Goal: Obtain resource: Obtain resource

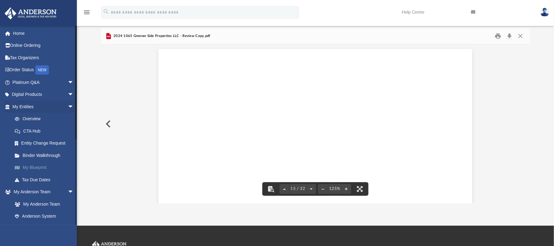
scroll to position [5912, 0]
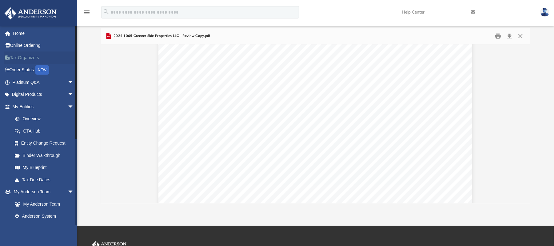
click at [33, 56] on link "Tax Organizers" at bounding box center [43, 57] width 79 height 12
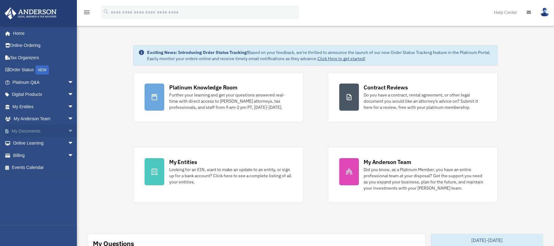
click at [25, 132] on link "My Documents arrow_drop_down" at bounding box center [43, 131] width 79 height 12
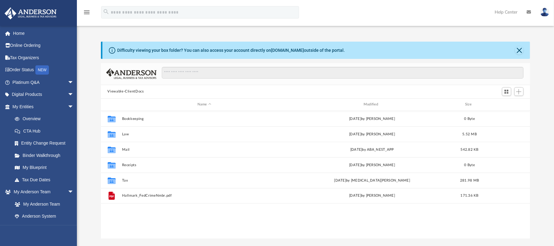
scroll to position [134, 423]
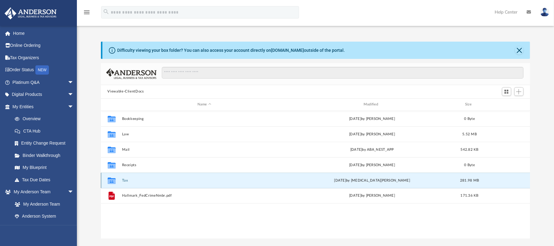
click at [124, 181] on button "Tax" at bounding box center [204, 180] width 165 height 4
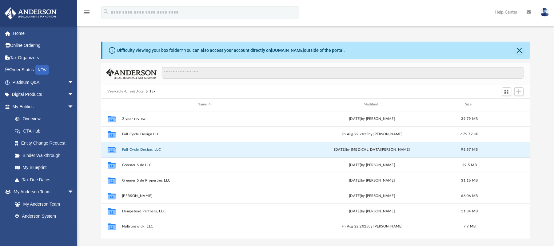
click at [153, 150] on button "Full Cycle Design, LLC" at bounding box center [204, 149] width 165 height 4
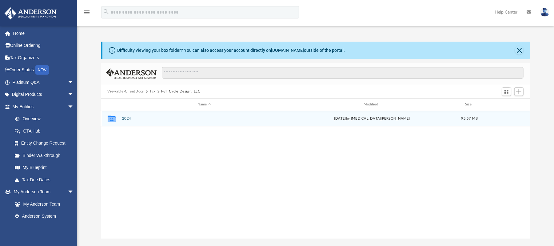
click at [127, 116] on div "Collaborated Folder 2024 [DATE] by [MEDICAL_DATA][PERSON_NAME] 95.57 MB" at bounding box center [316, 118] width 430 height 15
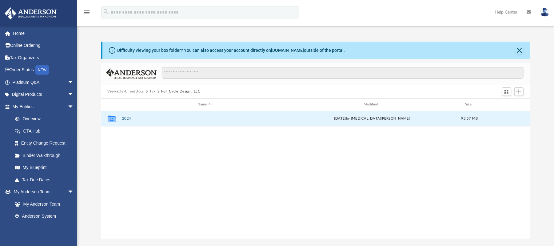
click at [126, 117] on button "2024" at bounding box center [204, 118] width 165 height 4
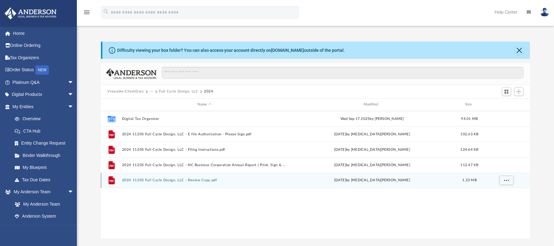
click at [207, 178] on button "2024 1120S Full Cycle Design, LLC - Review Copy.pdf" at bounding box center [204, 180] width 165 height 4
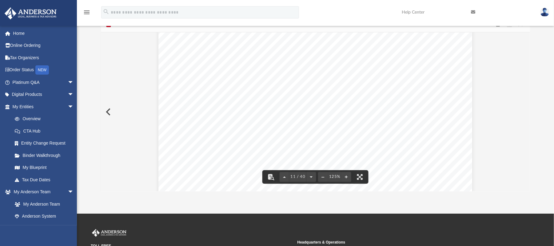
scroll to position [4149, 0]
click at [541, 168] on div "Difficulty viewing your box folder? You can also access your account directly o…" at bounding box center [315, 92] width 477 height 197
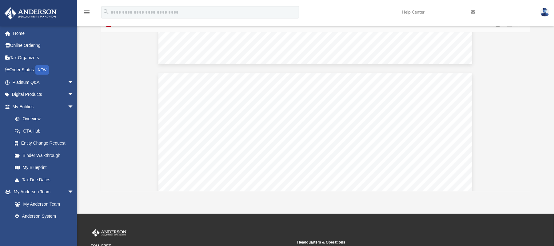
scroll to position [6212, 0]
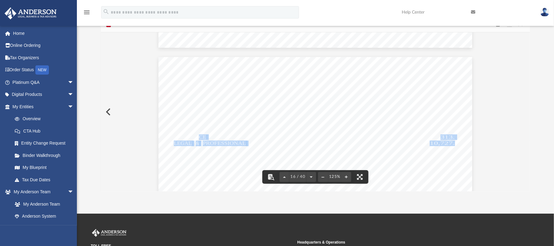
drag, startPoint x: 452, startPoint y: 143, endPoint x: 199, endPoint y: 135, distance: 253.4
click at [203, 142] on span "PROFESSIONAL" at bounding box center [224, 143] width 43 height 5
click at [174, 142] on span "LEGAL" at bounding box center [183, 143] width 18 height 5
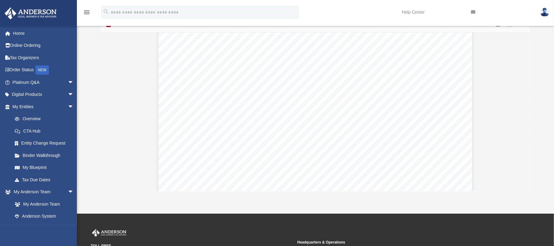
scroll to position [6835, 0]
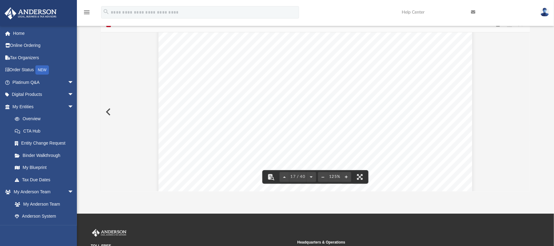
click at [526, 191] on div "App [PERSON_NAME][EMAIL_ADDRESS][DOMAIN_NAME] Sign Out [PERSON_NAME][EMAIL_ADDR…" at bounding box center [277, 83] width 554 height 260
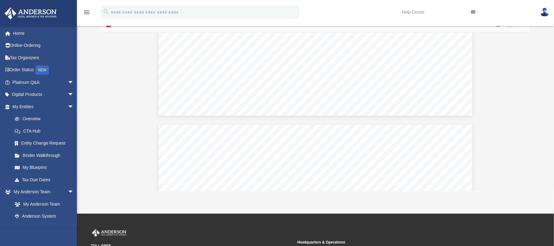
scroll to position [0, 0]
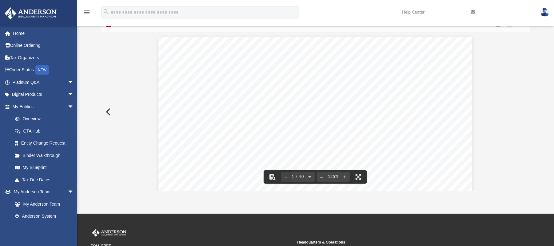
click at [430, 120] on div "426340 [DATE] REVIEW COPY [PERSON_NAME] GLOBAL BUSINESS GROUP, LLC [STREET_ADDR…" at bounding box center [315, 240] width 314 height 406
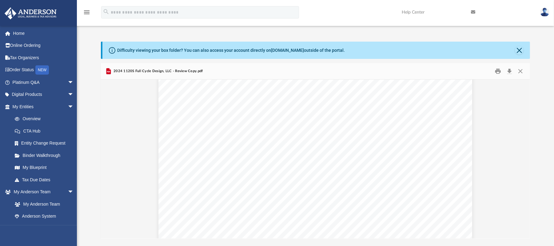
scroll to position [3104, 0]
